Goal: Task Accomplishment & Management: Manage account settings

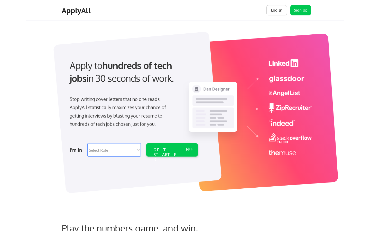
click at [275, 8] on button "Log In" at bounding box center [277, 10] width 21 height 10
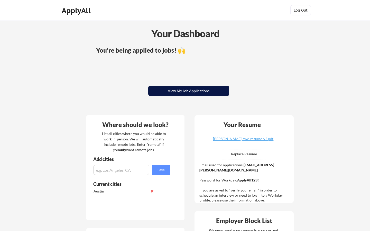
click at [198, 92] on button "View My Job Applications" at bounding box center [188, 91] width 81 height 10
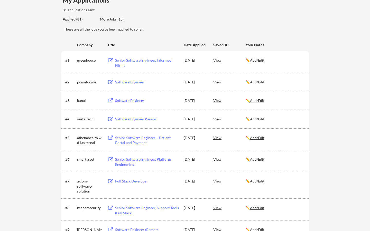
scroll to position [50, 0]
click at [105, 84] on div "#2 pomelocare Software Engineer Aug 7, 2025 View ✏️ Add/Edit" at bounding box center [184, 81] width 239 height 9
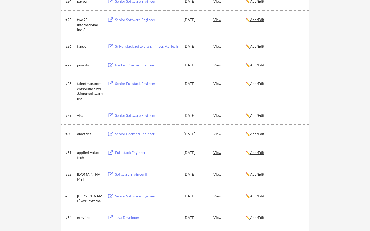
click at [217, 116] on div "View" at bounding box center [229, 115] width 32 height 9
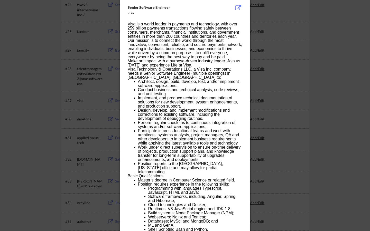
scroll to position [602, 0]
click at [238, 7] on button at bounding box center [238, 7] width 8 height 6
